Goal: Task Accomplishment & Management: Complete application form

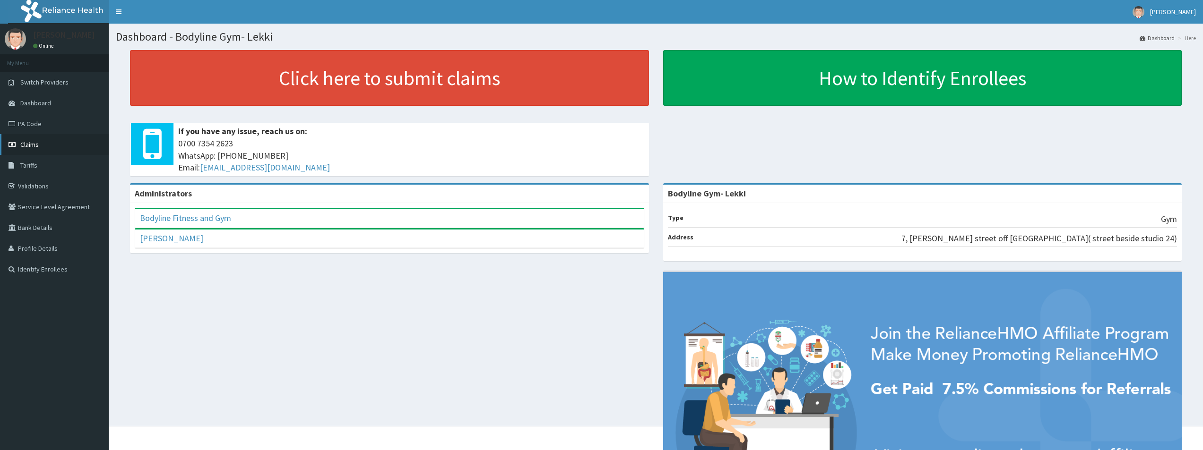
click at [56, 147] on link "Claims" at bounding box center [54, 144] width 109 height 21
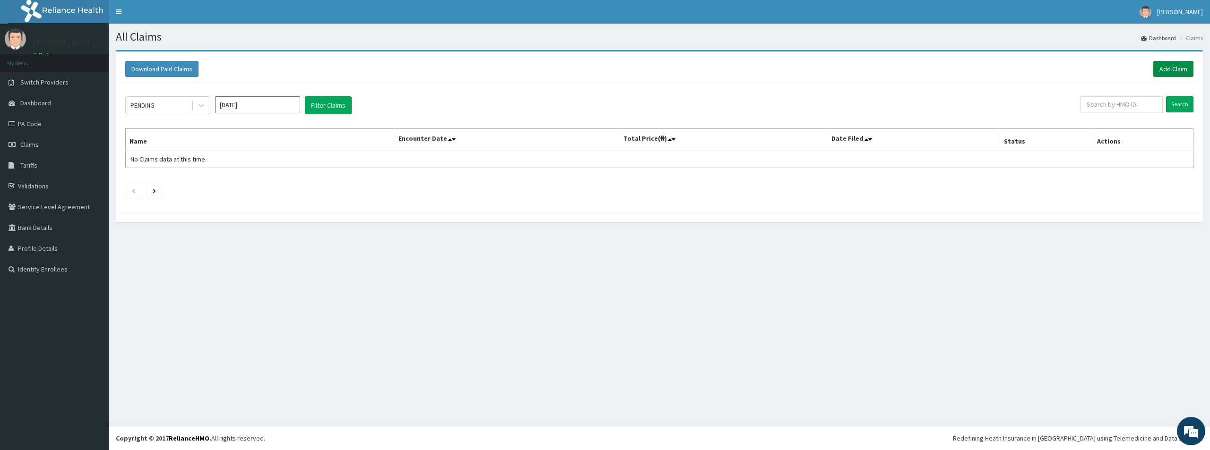
click at [1175, 70] on link "Add Claim" at bounding box center [1173, 69] width 40 height 16
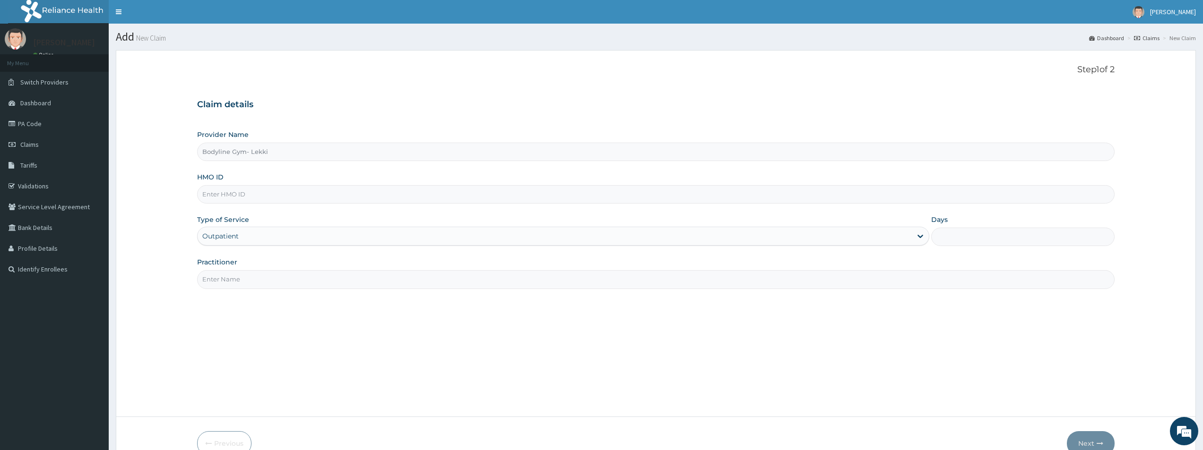
type input "Bodyline Gym- Lekki"
type input "1"
click at [229, 197] on input "HMO ID" at bounding box center [655, 194] width 917 height 18
type input "LLD/10036/A"
click at [226, 276] on input "Practitioner" at bounding box center [655, 279] width 917 height 18
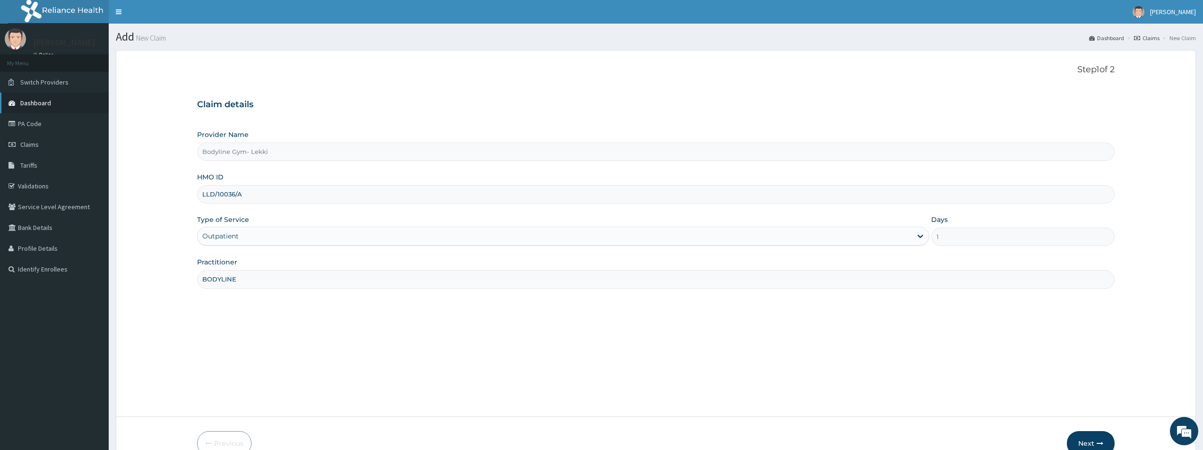
type input "BODYLINE"
click at [45, 103] on span "Dashboard" at bounding box center [35, 103] width 31 height 9
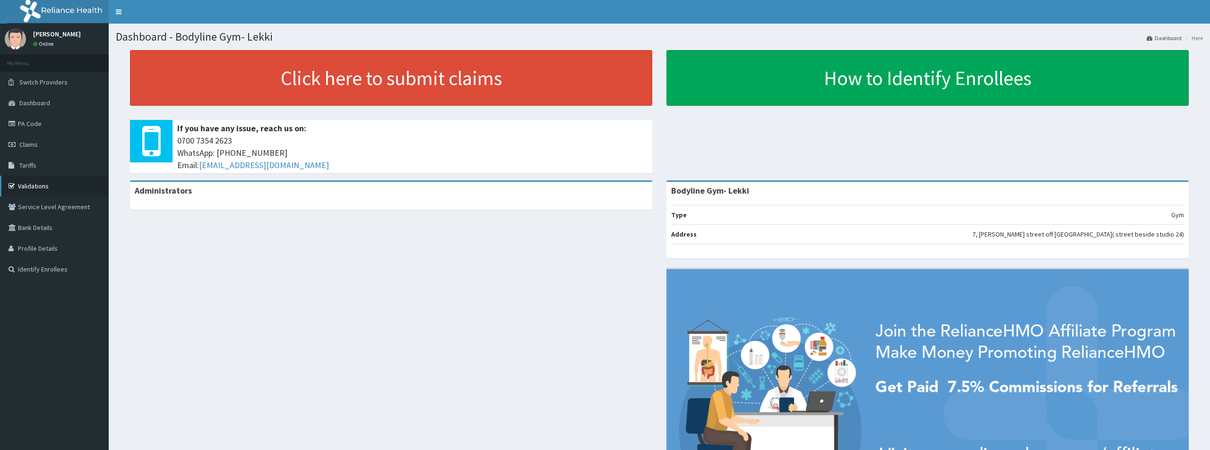
click at [41, 188] on link "Validations" at bounding box center [54, 186] width 109 height 21
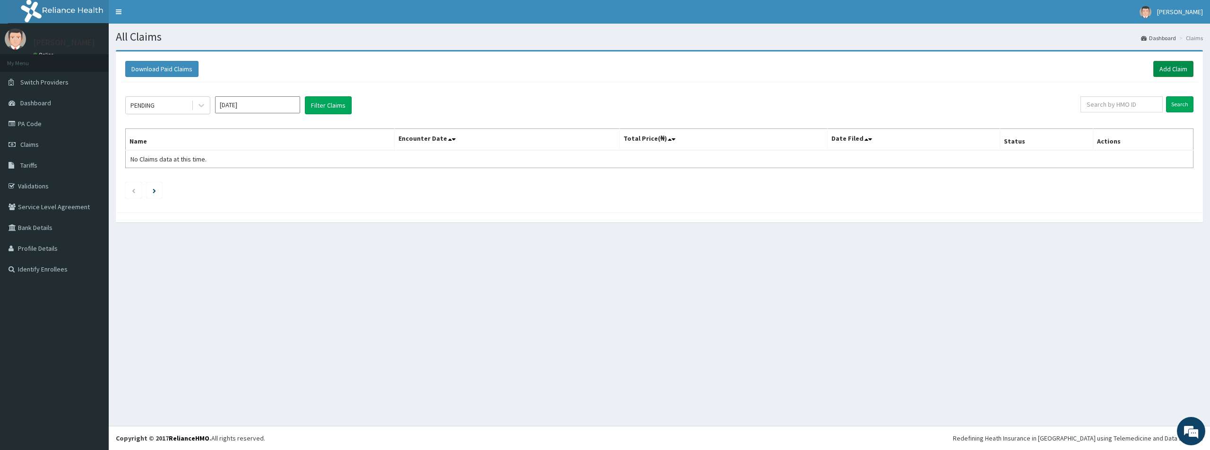
click at [1165, 69] on link "Add Claim" at bounding box center [1173, 69] width 40 height 16
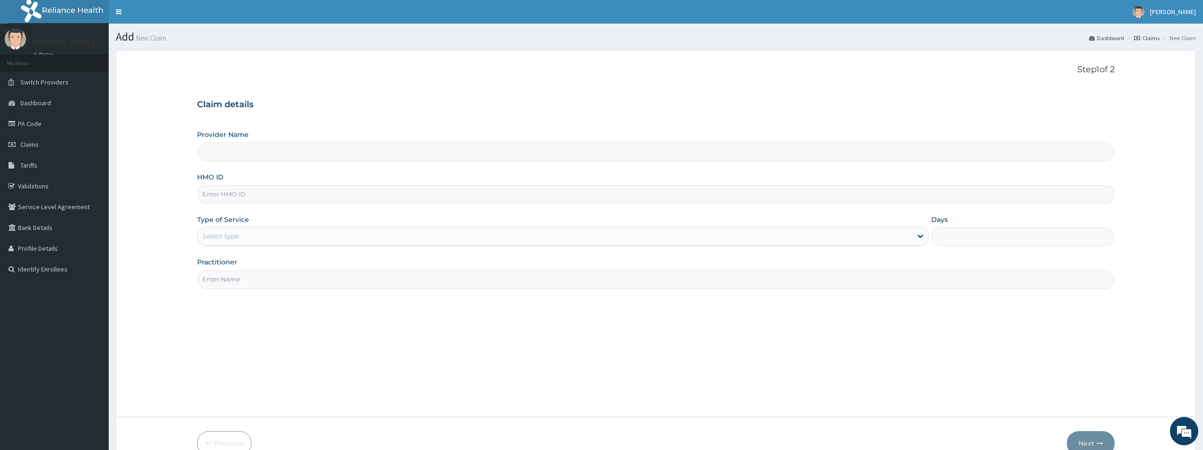
type input "Bodyline Gym- Lekki"
type input "1"
click at [237, 196] on input "HMO ID" at bounding box center [655, 194] width 917 height 18
type input "LLD/10036/A"
click at [220, 284] on input "Practitioner" at bounding box center [655, 279] width 917 height 18
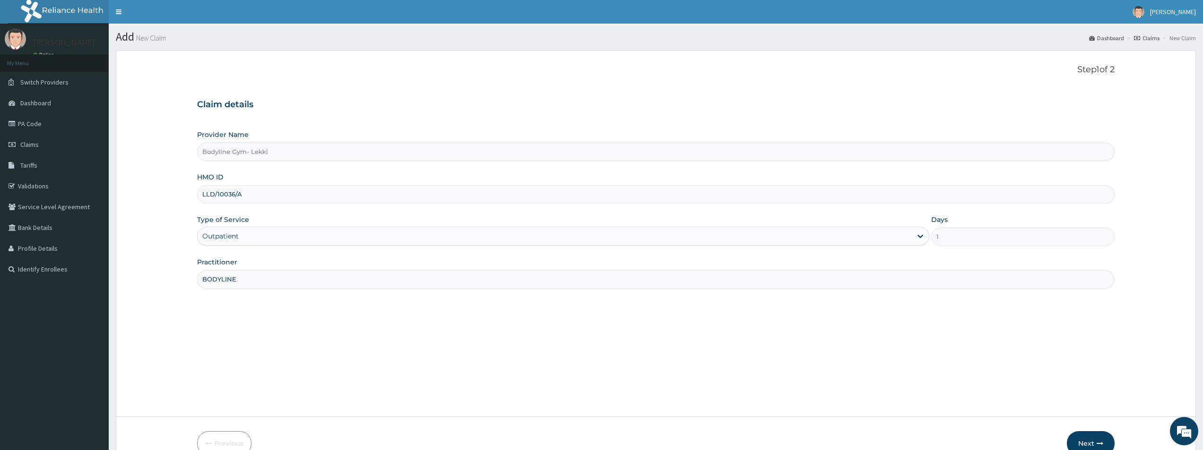
type input "BODYLINE"
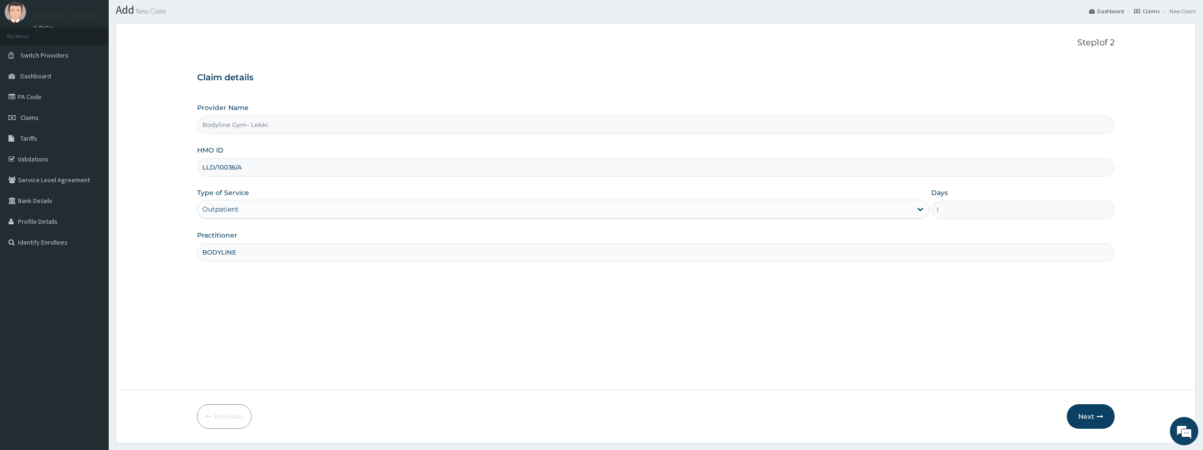
scroll to position [52, 0]
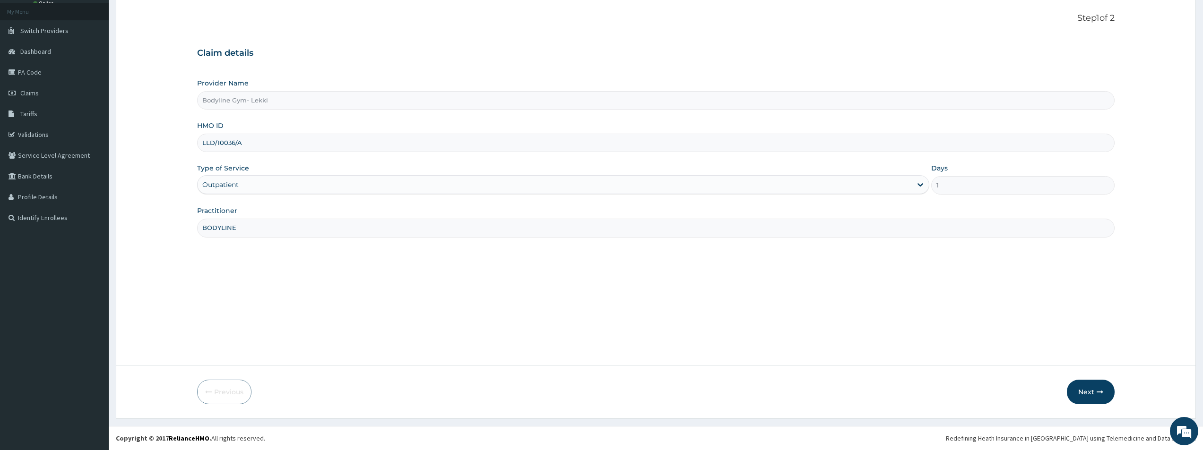
click at [1096, 389] on button "Next" at bounding box center [1091, 392] width 48 height 25
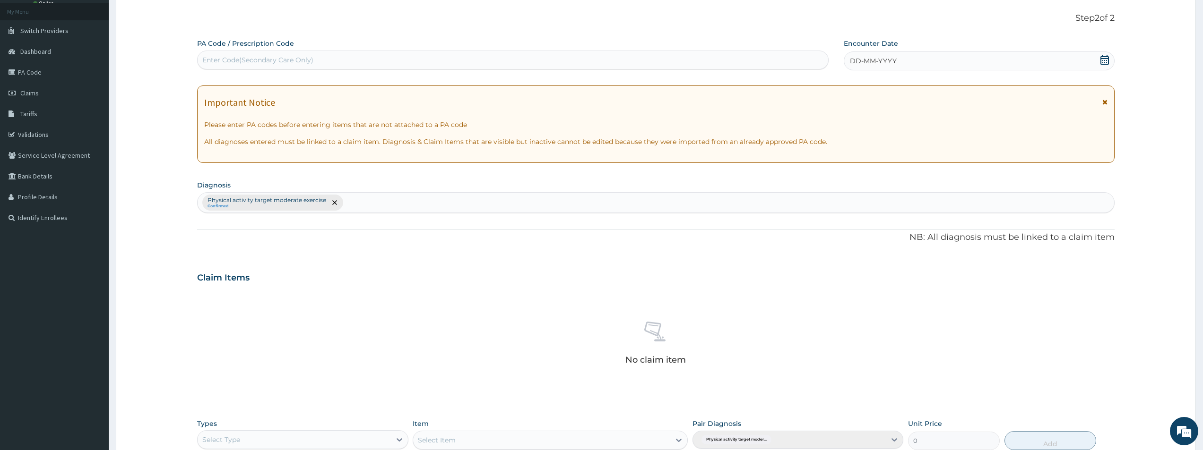
click at [221, 61] on div "Enter Code(Secondary Care Only)" at bounding box center [257, 59] width 111 height 9
type input "PA/F89D92"
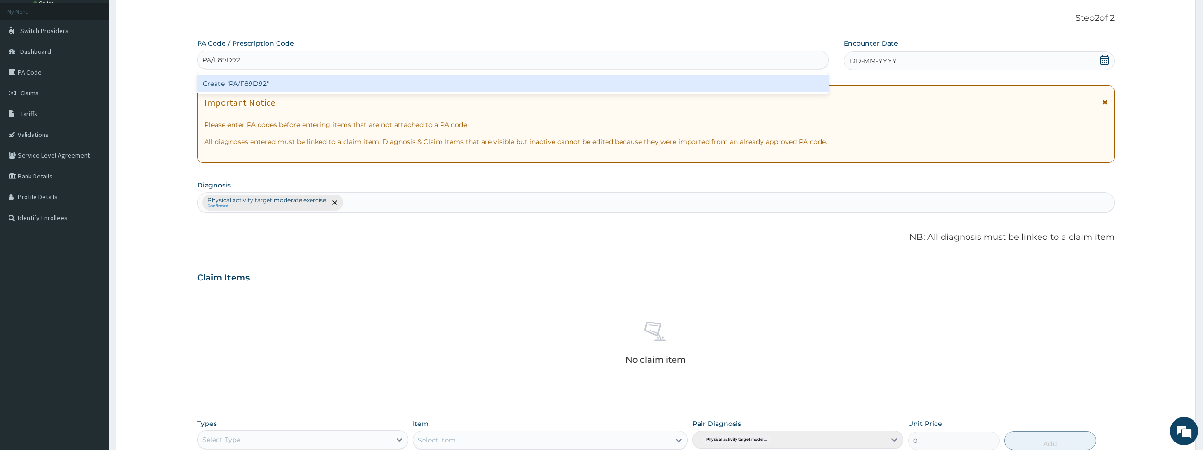
click at [249, 83] on div "Create "PA/F89D92"" at bounding box center [513, 83] width 632 height 17
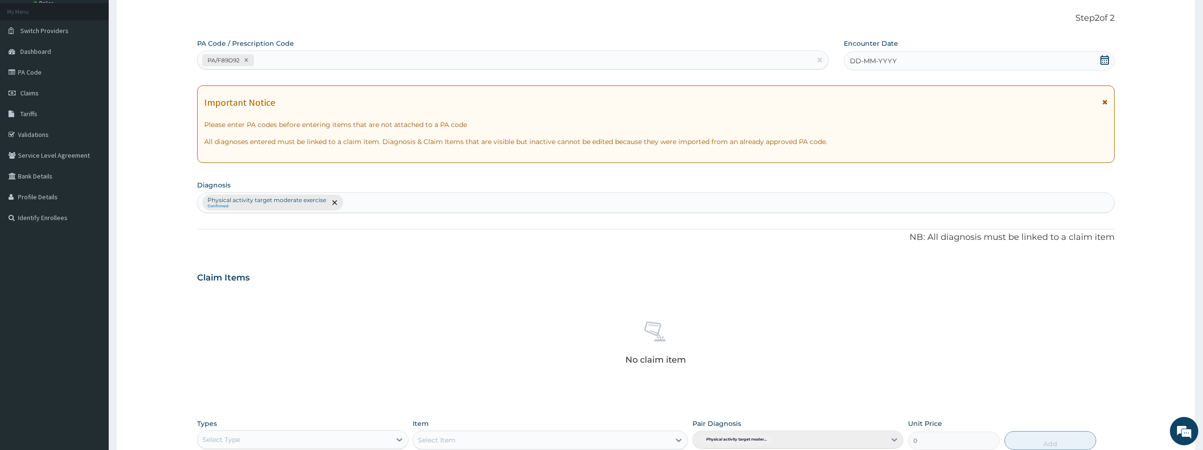
click at [857, 62] on span "DD-MM-YYYY" at bounding box center [873, 60] width 47 height 9
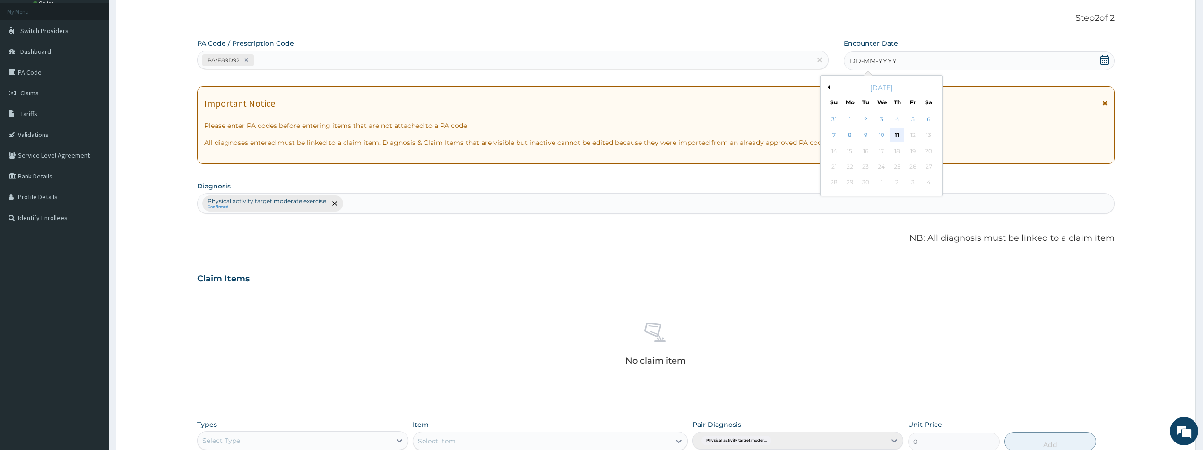
click at [899, 133] on div "11" at bounding box center [897, 136] width 14 height 14
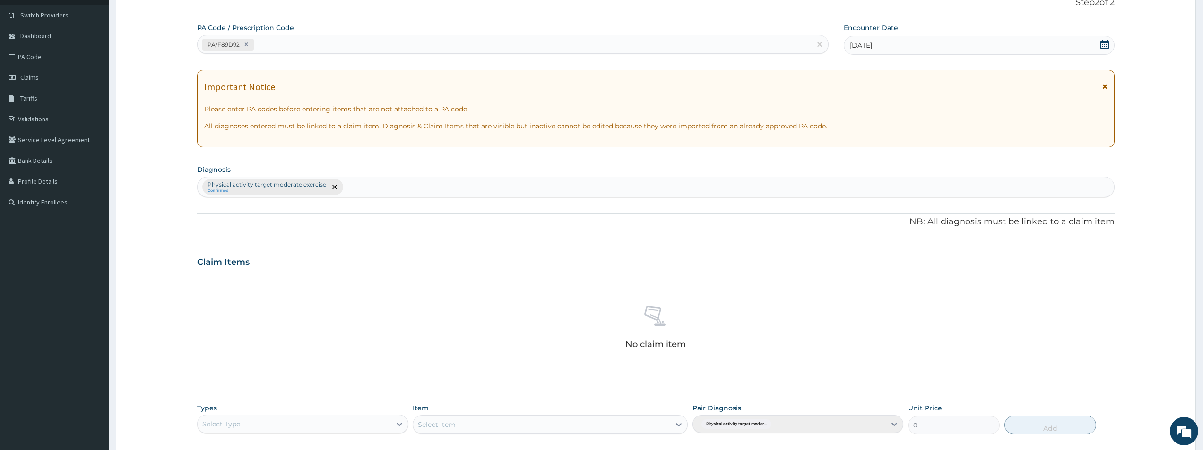
scroll to position [222, 0]
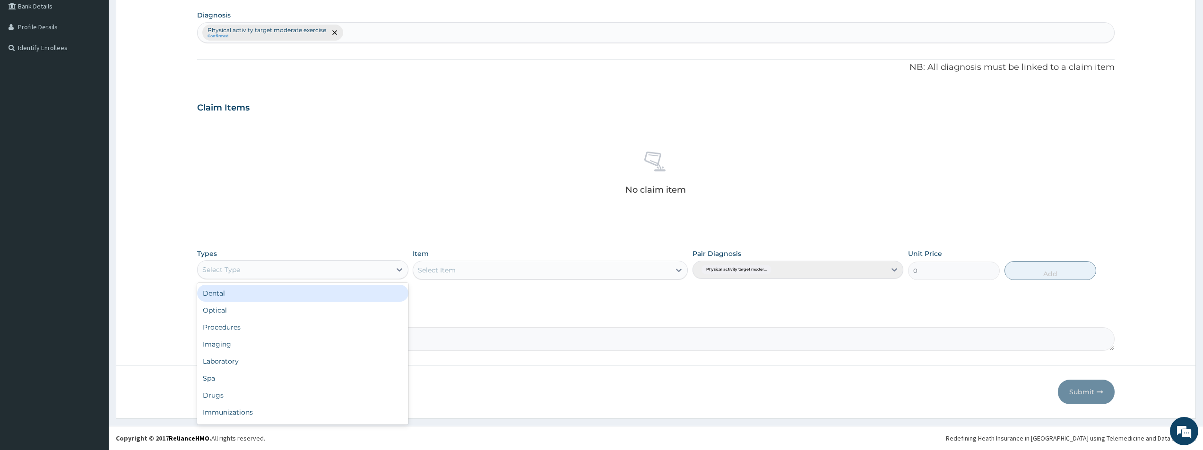
drag, startPoint x: 394, startPoint y: 269, endPoint x: 374, endPoint y: 277, distance: 21.7
click at [395, 270] on icon at bounding box center [399, 269] width 9 height 9
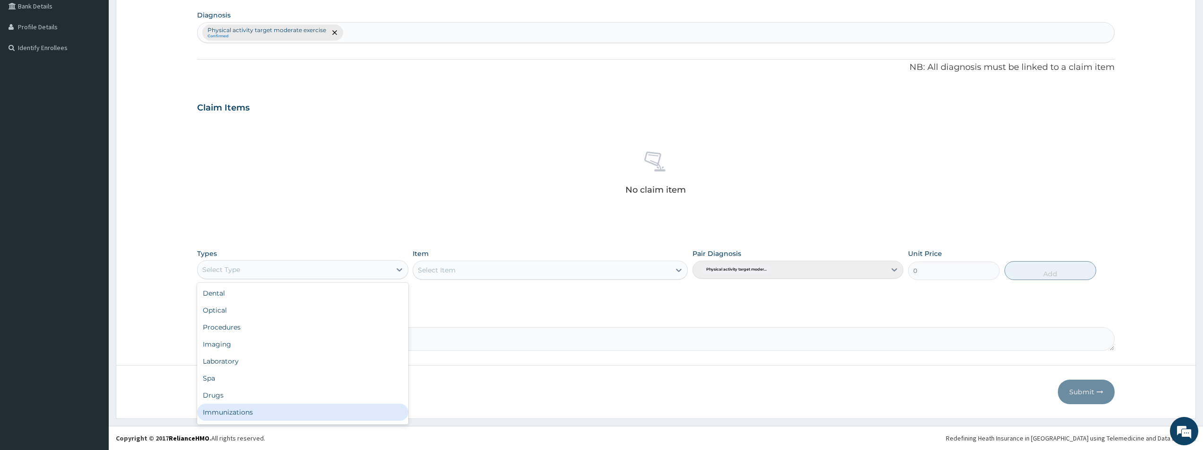
scroll to position [32, 0]
click at [232, 418] on div "Gym" at bounding box center [302, 414] width 211 height 17
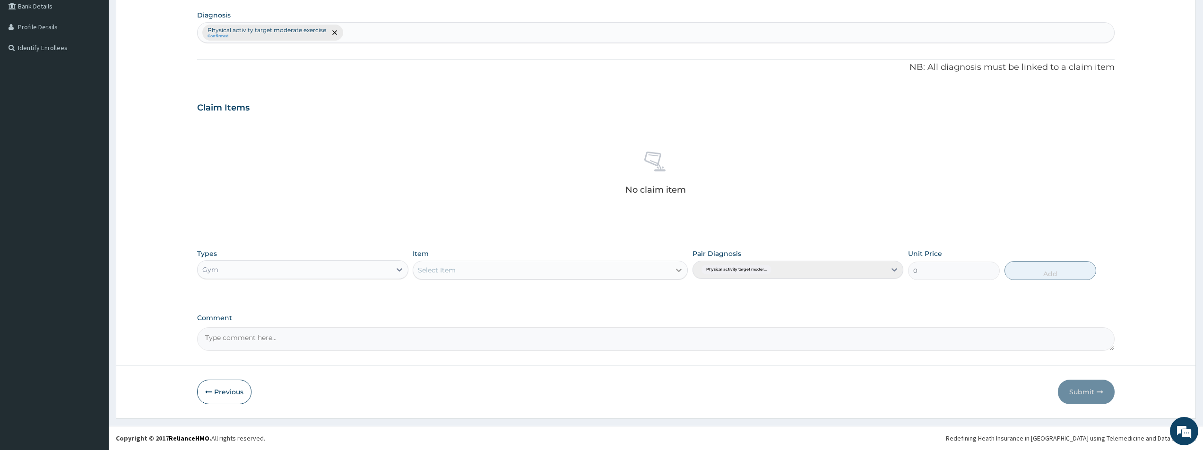
click at [679, 269] on icon at bounding box center [678, 270] width 9 height 9
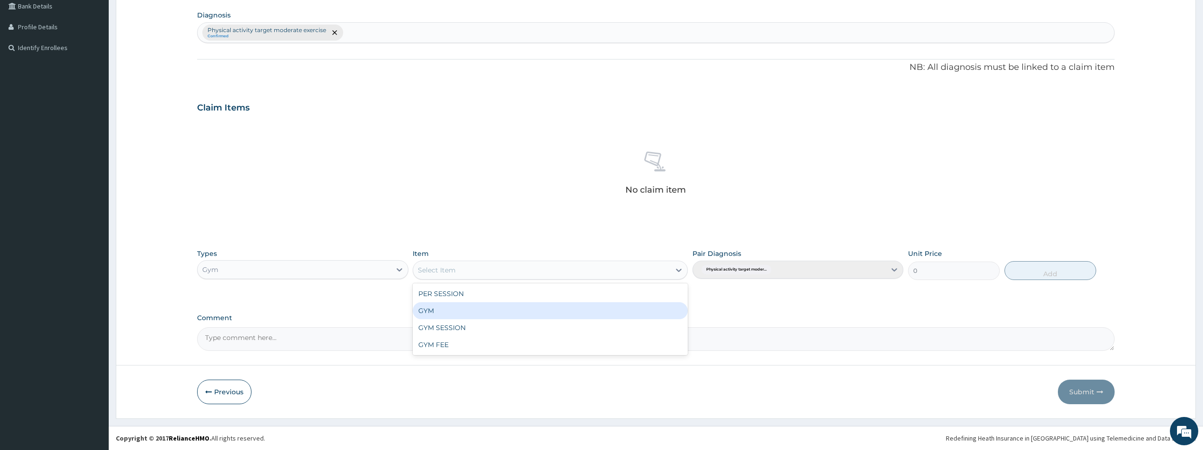
click at [425, 311] on div "GYM" at bounding box center [550, 311] width 275 height 17
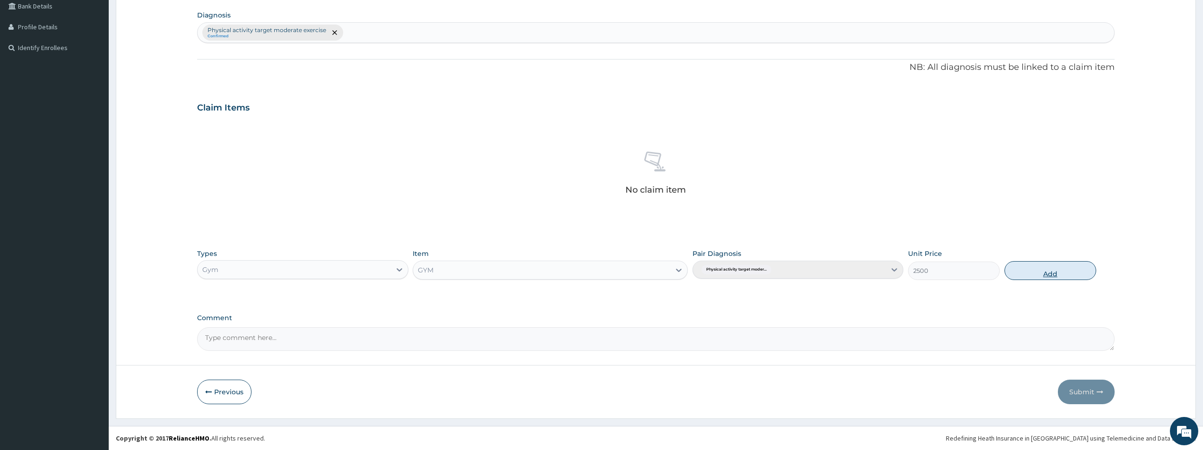
click at [1052, 271] on button "Add" at bounding box center [1050, 270] width 92 height 19
type input "0"
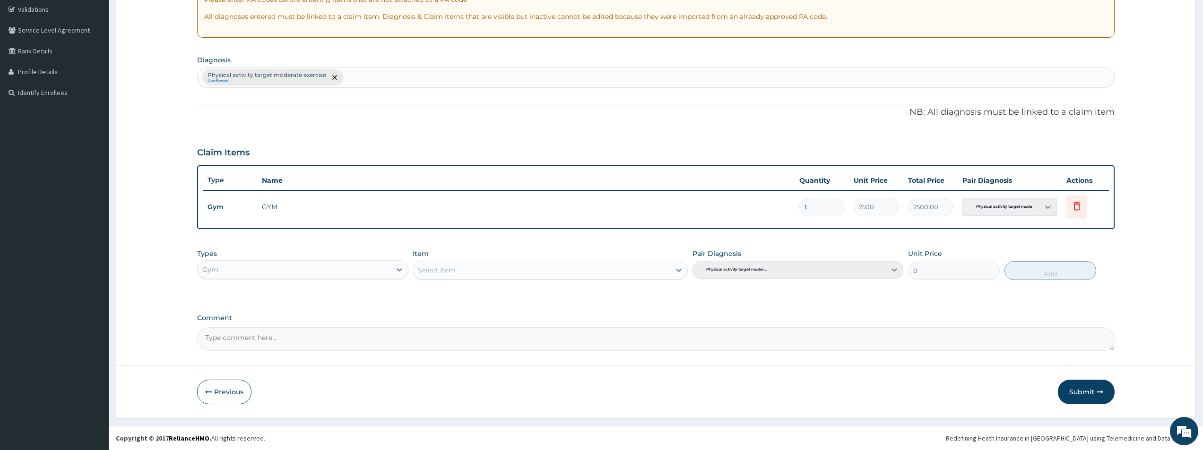
click at [1090, 393] on button "Submit" at bounding box center [1086, 392] width 57 height 25
